Goal: Complete application form

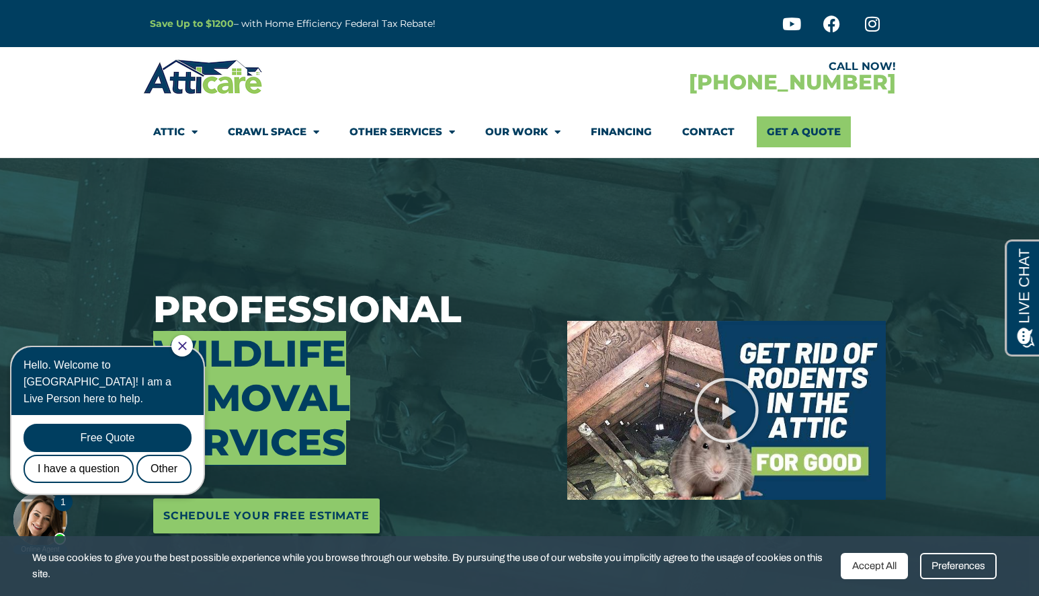
click at [716, 136] on link "Contact" at bounding box center [708, 131] width 52 height 31
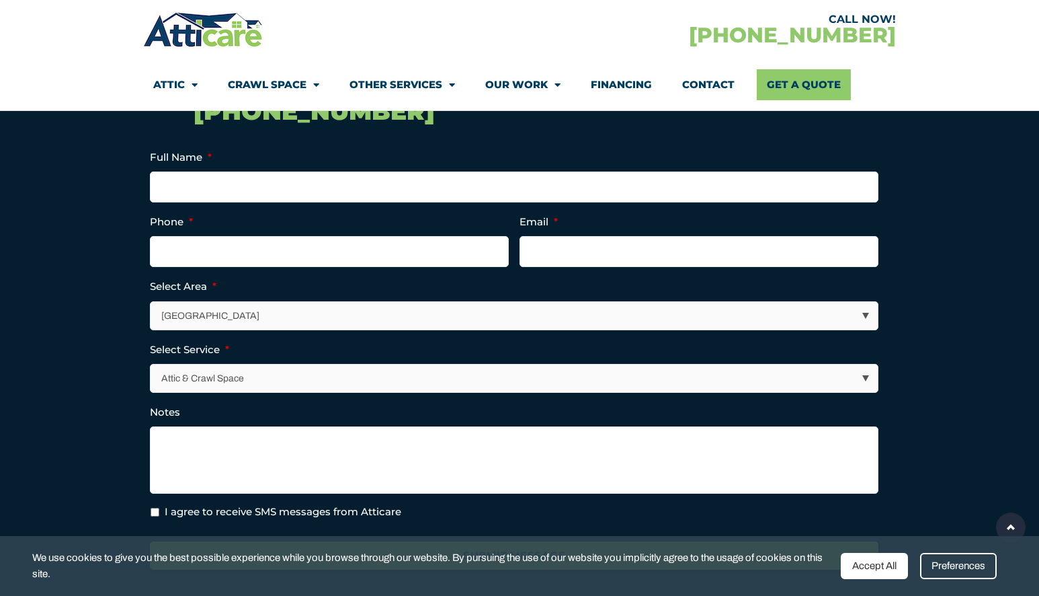
scroll to position [333, 0]
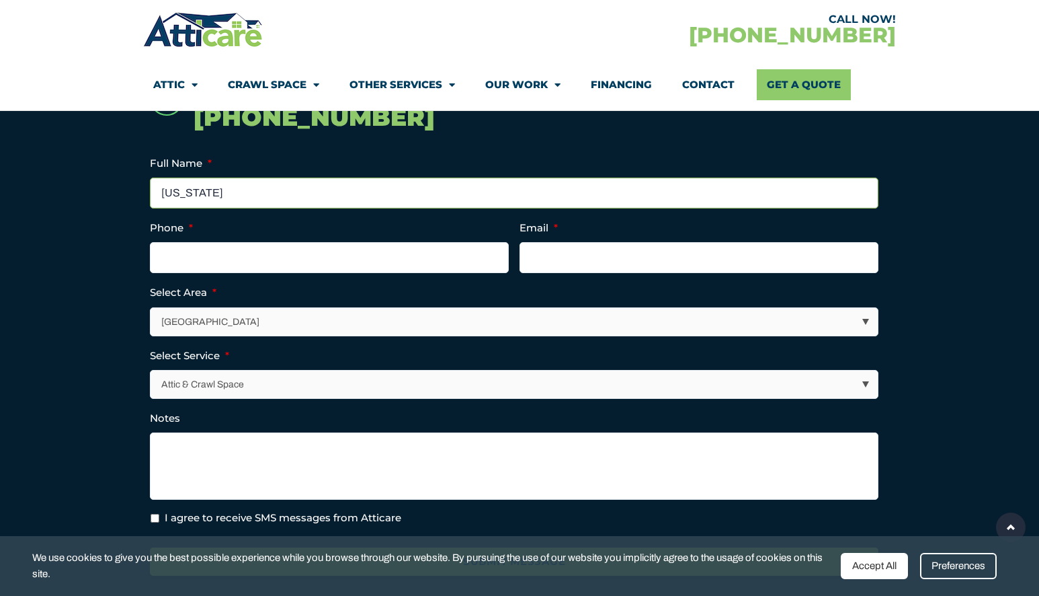
type input "[US_STATE]"
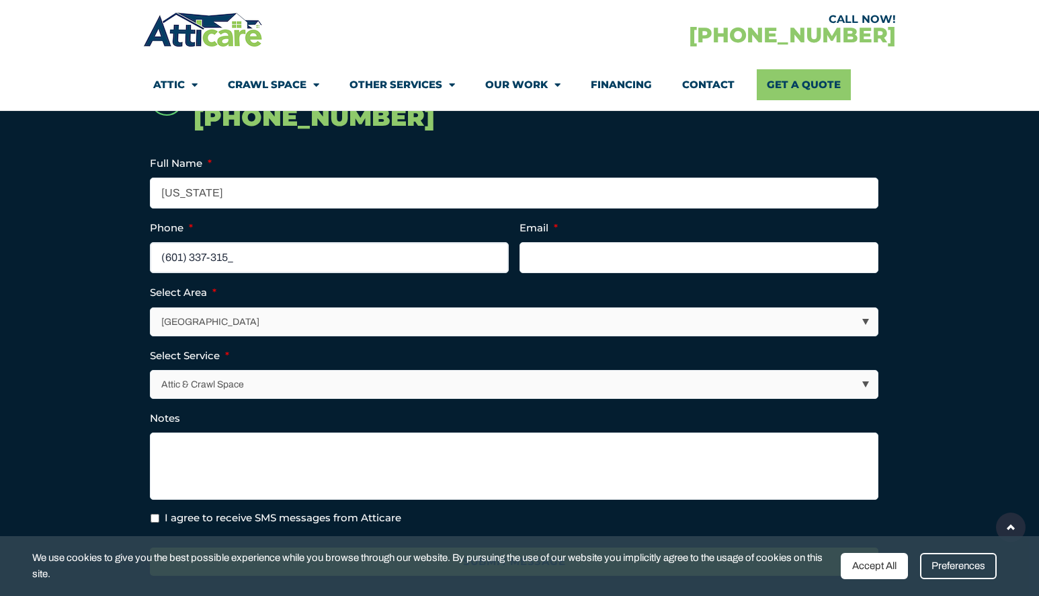
type input "[PHONE_NUMBER]"
type input "[EMAIL_ADDRESS][DOMAIN_NAME]"
select select "Other Services"
click at [207, 445] on textarea "Notes" at bounding box center [514, 465] width 729 height 67
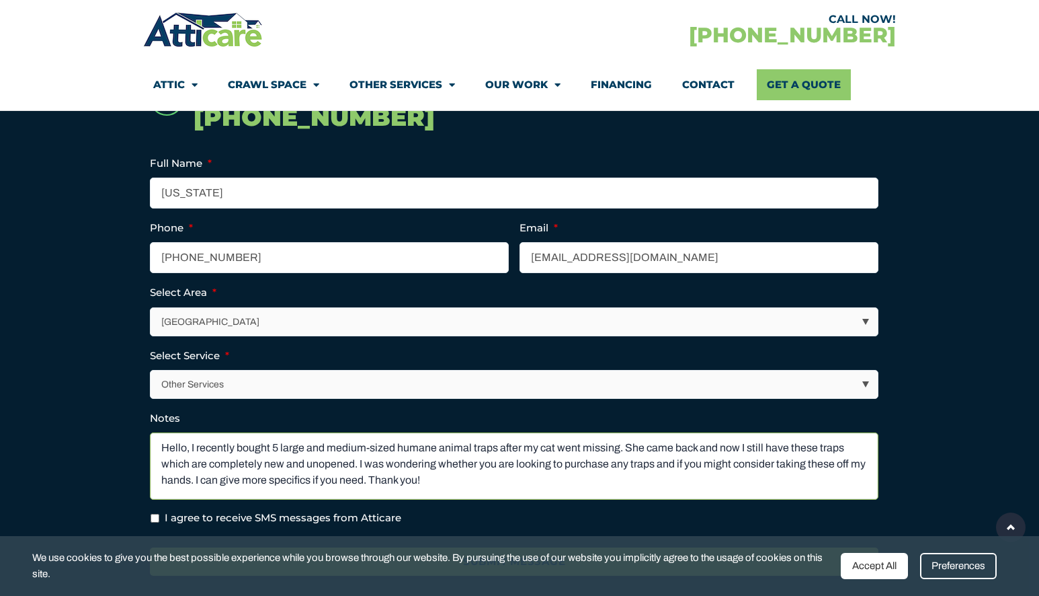
type textarea "Hello, I recently bought 5 large and medium-sized humane animal traps after my …"
click at [155, 514] on input "I agree to receive SMS messages from Atticare" at bounding box center [155, 518] width 9 height 9
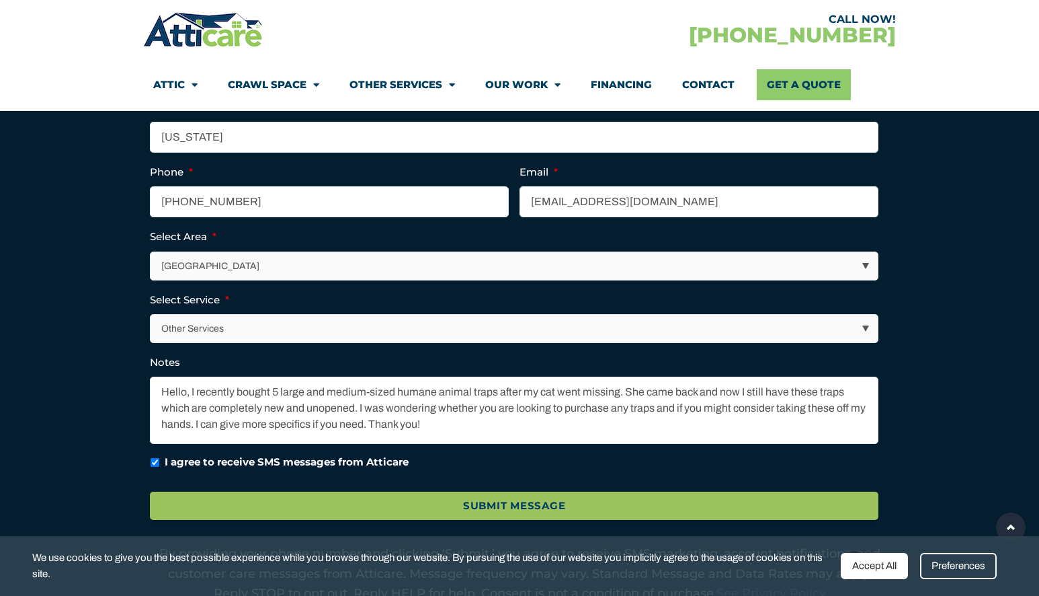
scroll to position [443, 0]
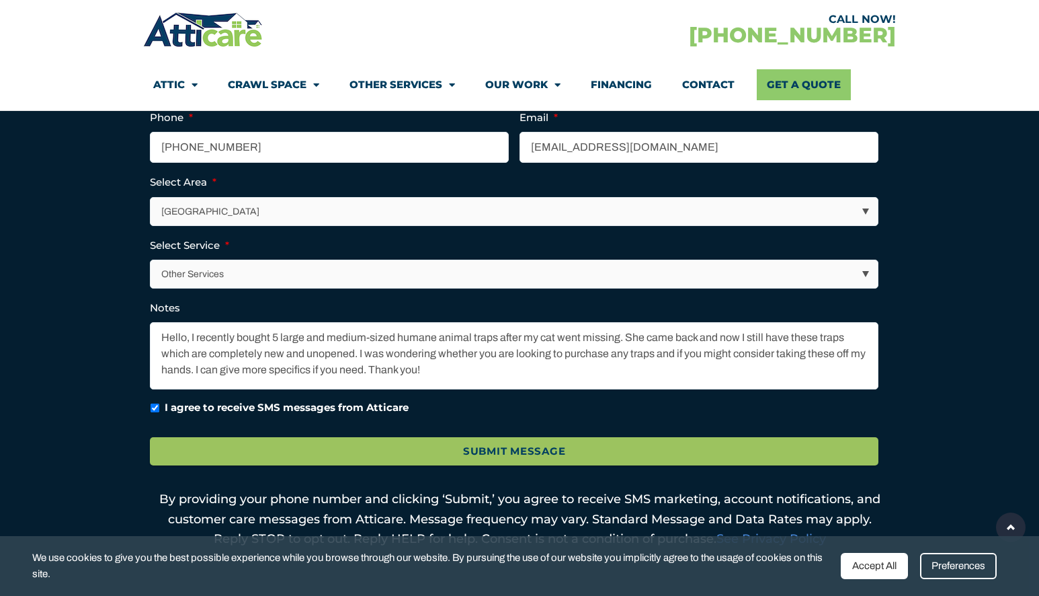
click at [208, 406] on label "I agree to receive SMS messages from Atticare" at bounding box center [287, 407] width 244 height 15
click at [159, 406] on input "I agree to receive SMS messages from Atticare" at bounding box center [155, 407] width 9 height 9
click at [209, 405] on label "I agree to receive SMS messages from Atticare" at bounding box center [283, 407] width 237 height 15
click at [159, 405] on input "I agree to receive SMS messages from Atticare" at bounding box center [155, 407] width 9 height 9
checkbox input "true"
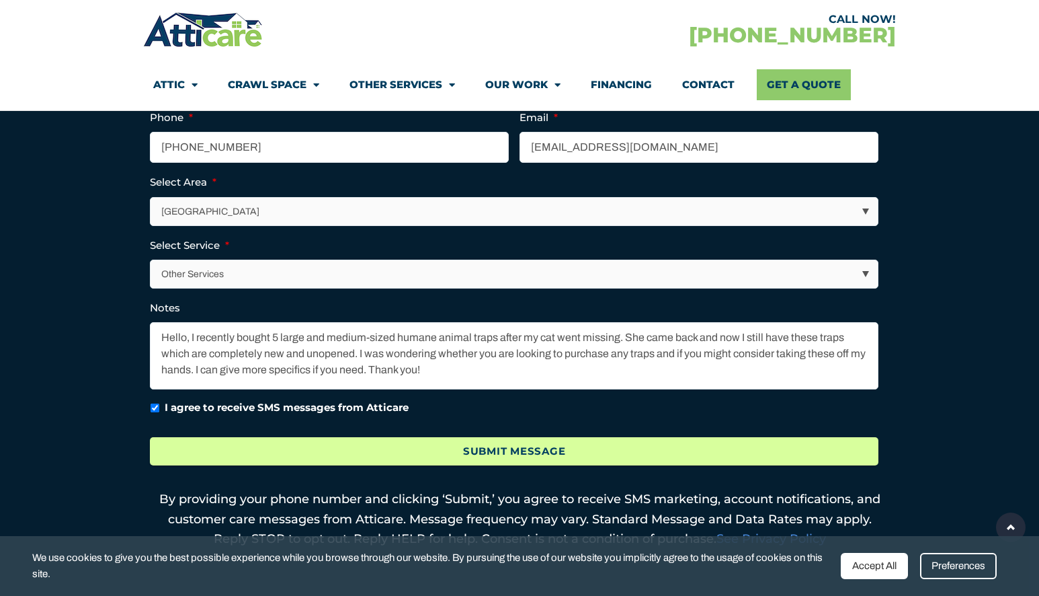
click at [360, 446] on input "Submit Message" at bounding box center [514, 451] width 729 height 29
click at [547, 452] on input "Submit Message" at bounding box center [514, 451] width 729 height 29
